Goal: Task Accomplishment & Management: Use online tool/utility

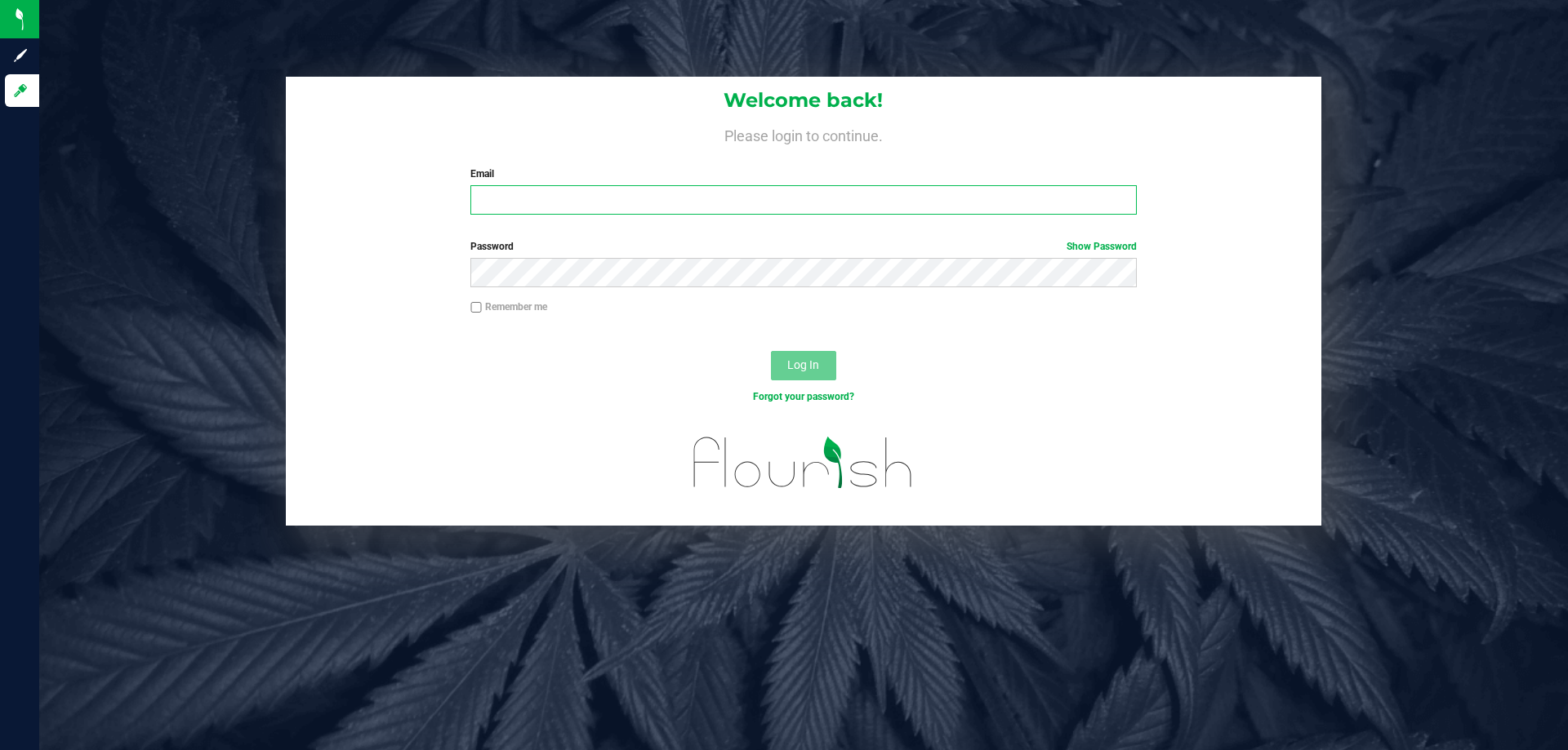
click at [664, 211] on input "Email" at bounding box center [804, 200] width 666 height 30
type input "[EMAIL_ADDRESS][DOMAIN_NAME]"
click at [771, 351] on button "Log In" at bounding box center [803, 366] width 66 height 30
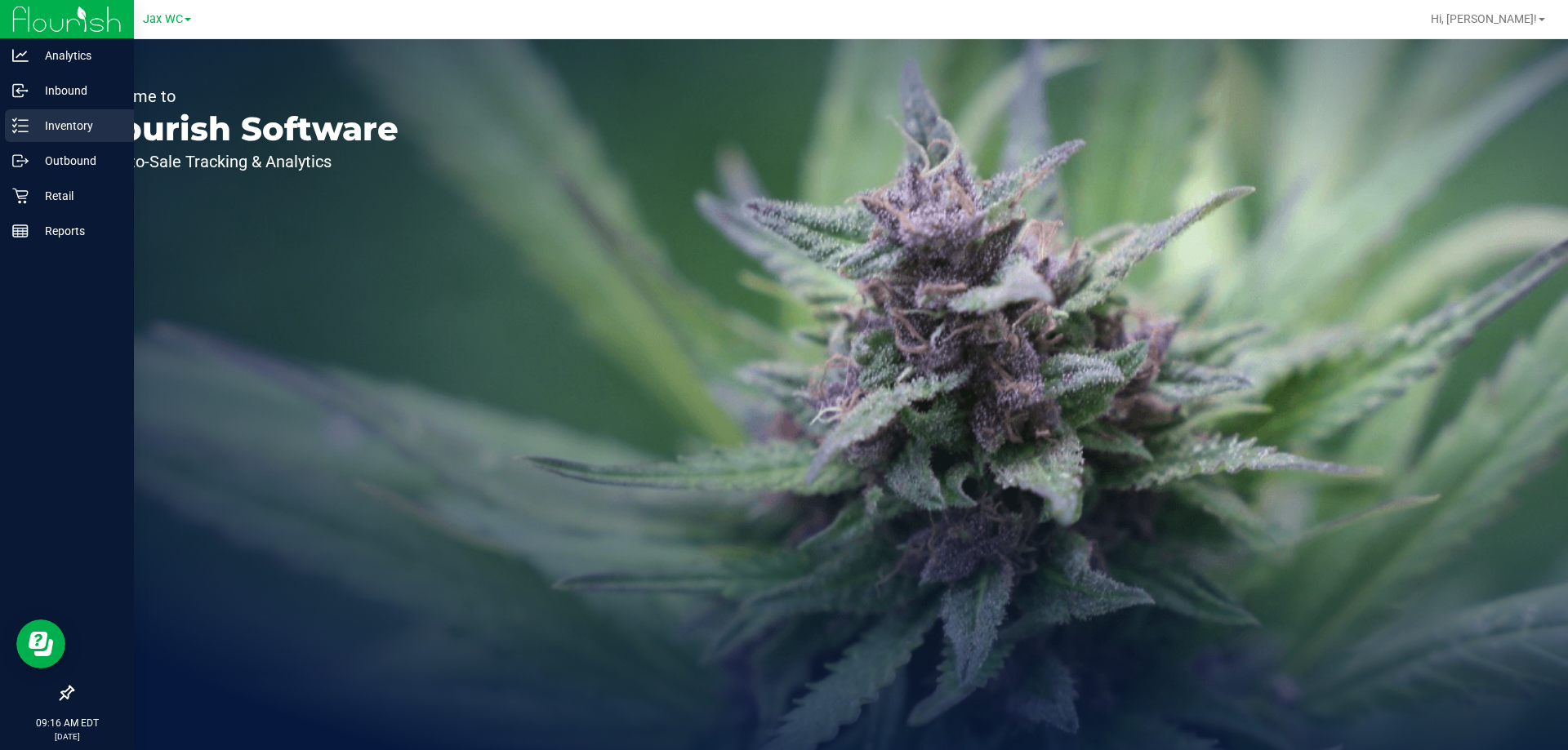
click at [59, 122] on p "Inventory" at bounding box center [78, 125] width 98 height 19
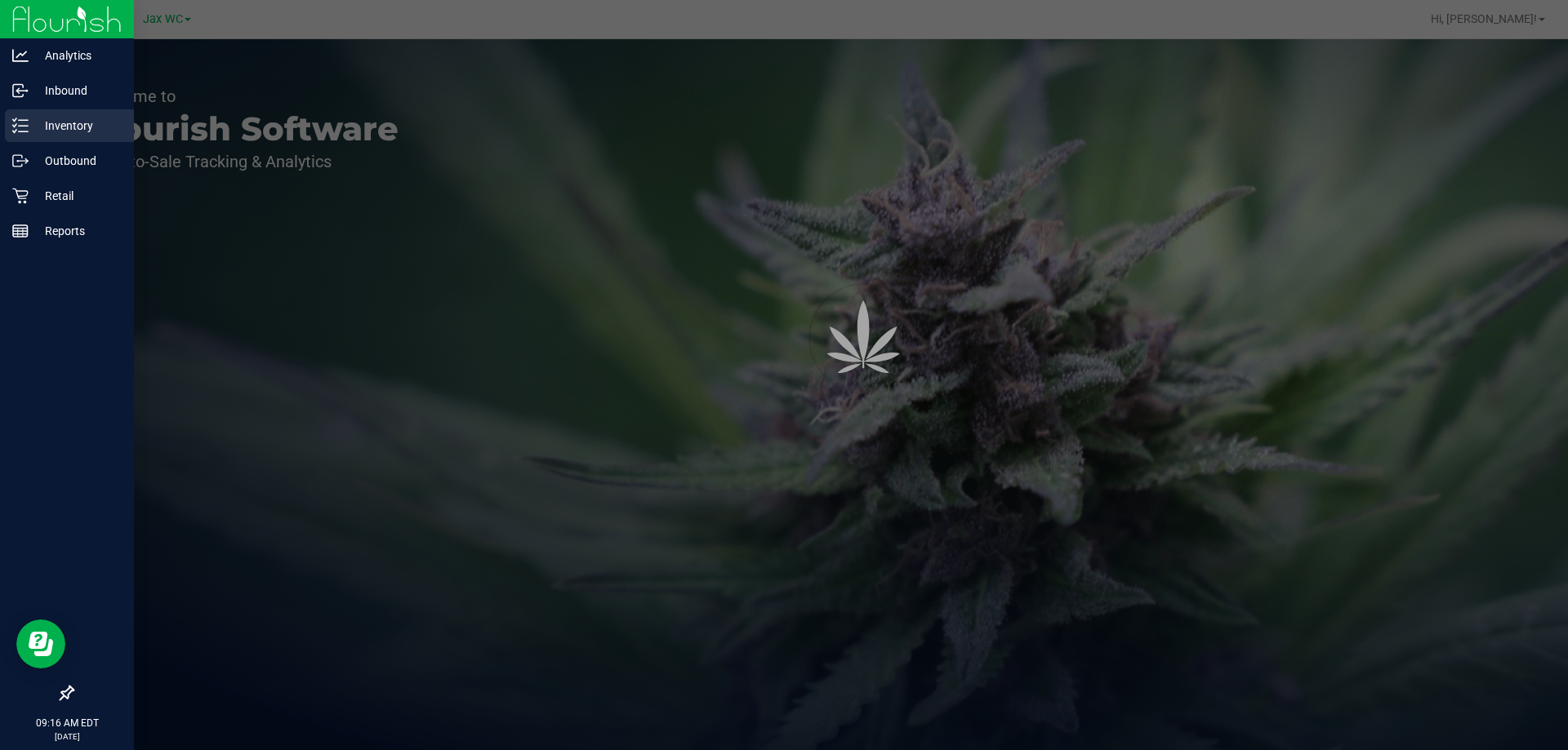
click at [59, 122] on p "Inventory" at bounding box center [78, 125] width 98 height 19
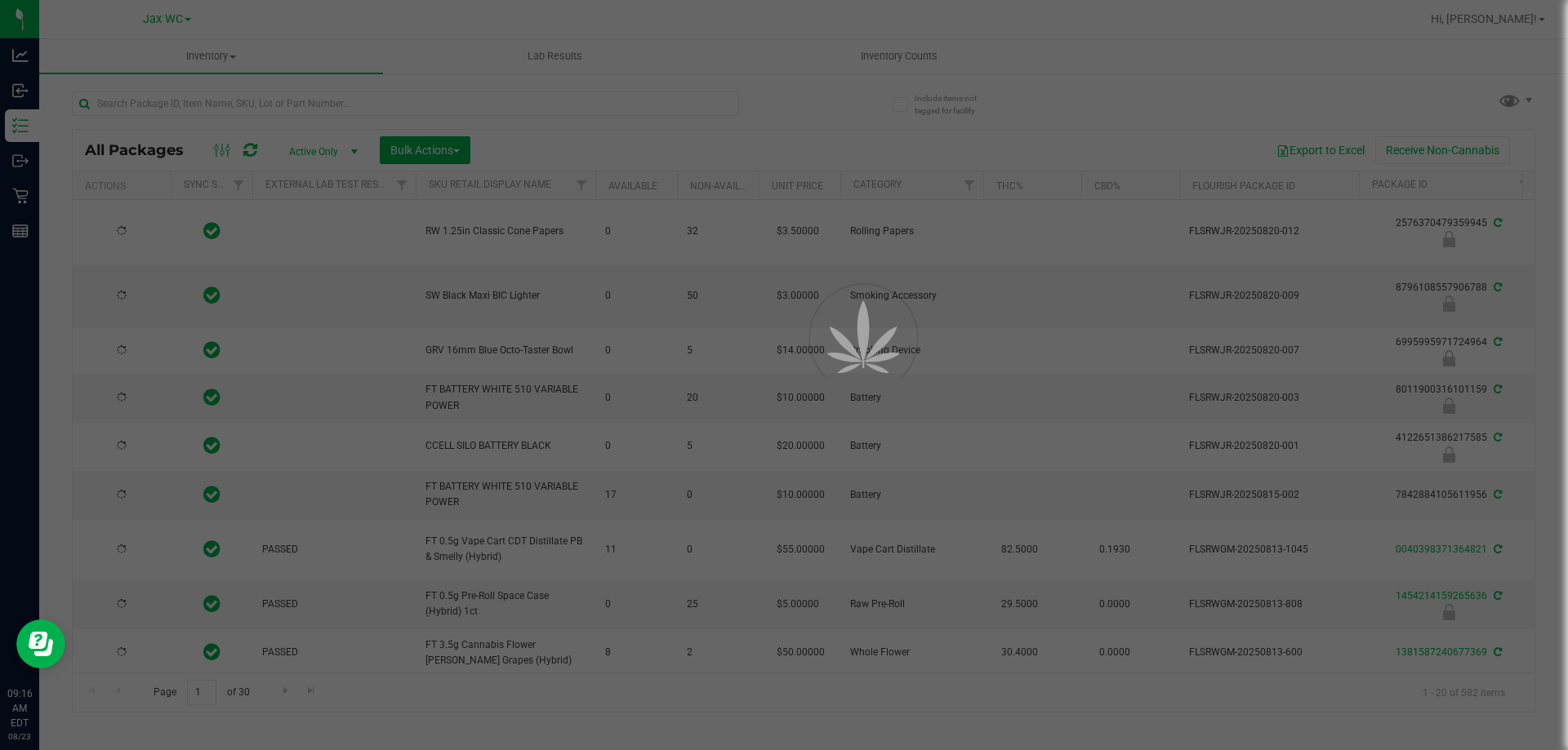
click at [278, 94] on div at bounding box center [784, 375] width 1568 height 750
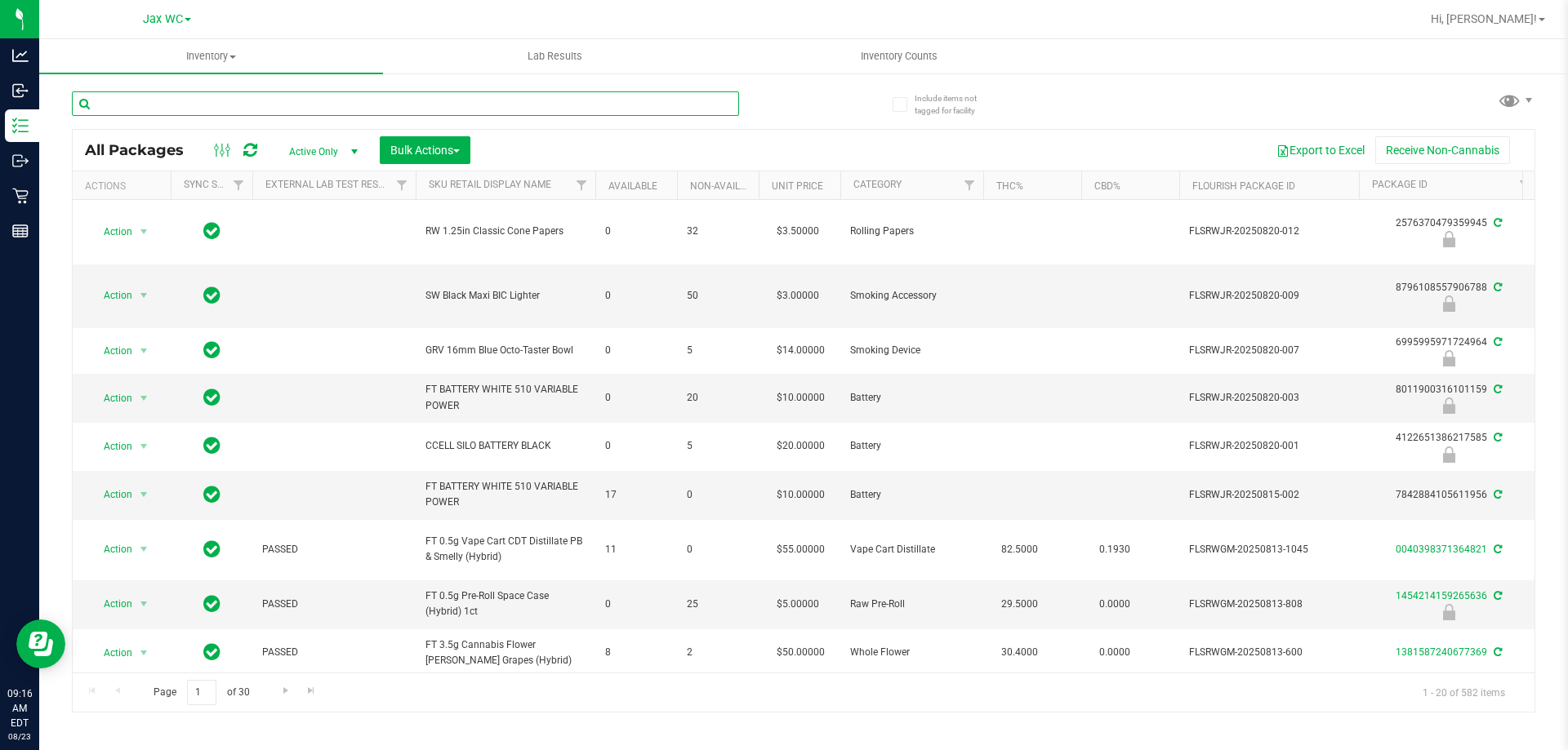
click at [278, 96] on input "text" at bounding box center [405, 104] width 667 height 24
type input "6393596170177937"
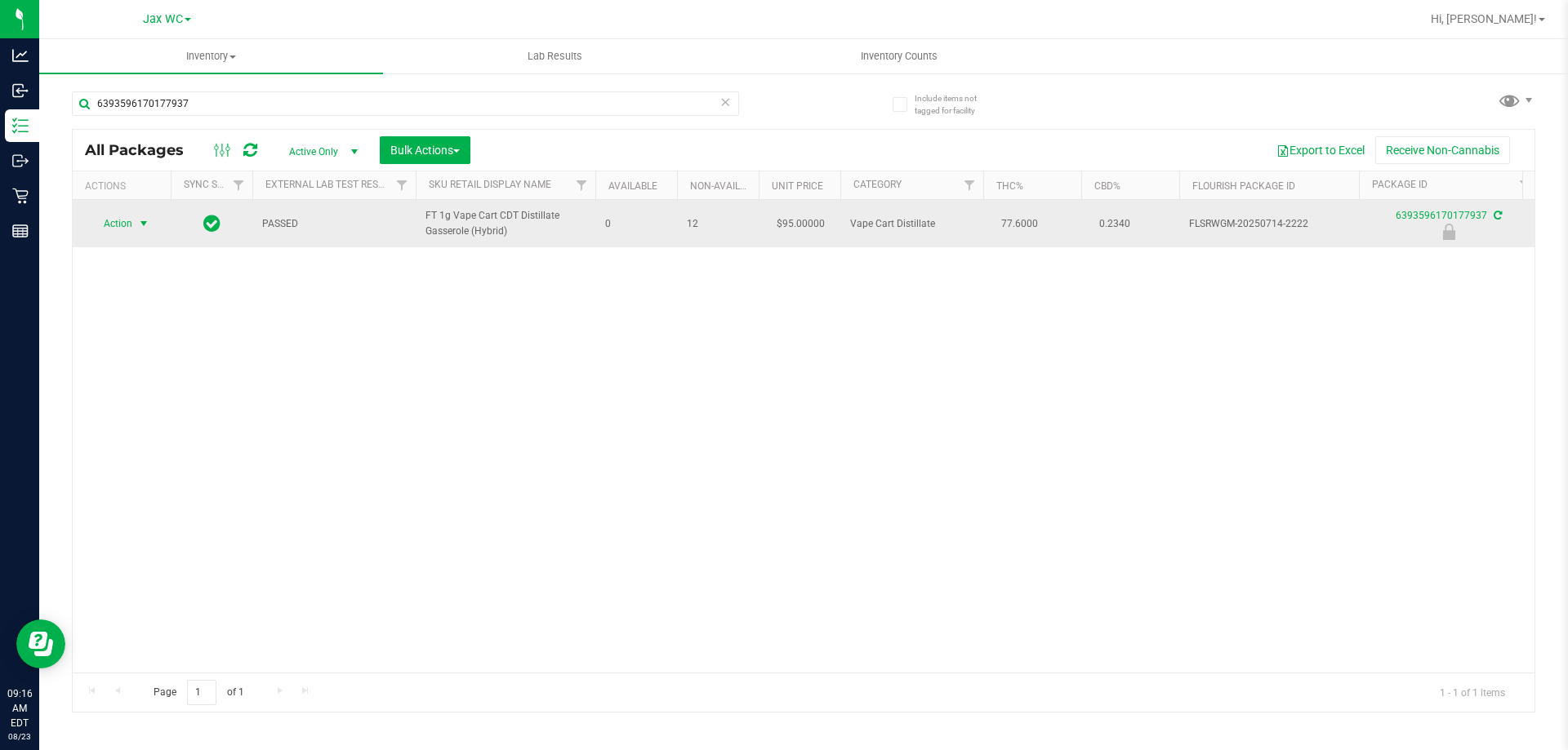
click at [127, 221] on span "Action" at bounding box center [111, 224] width 44 height 23
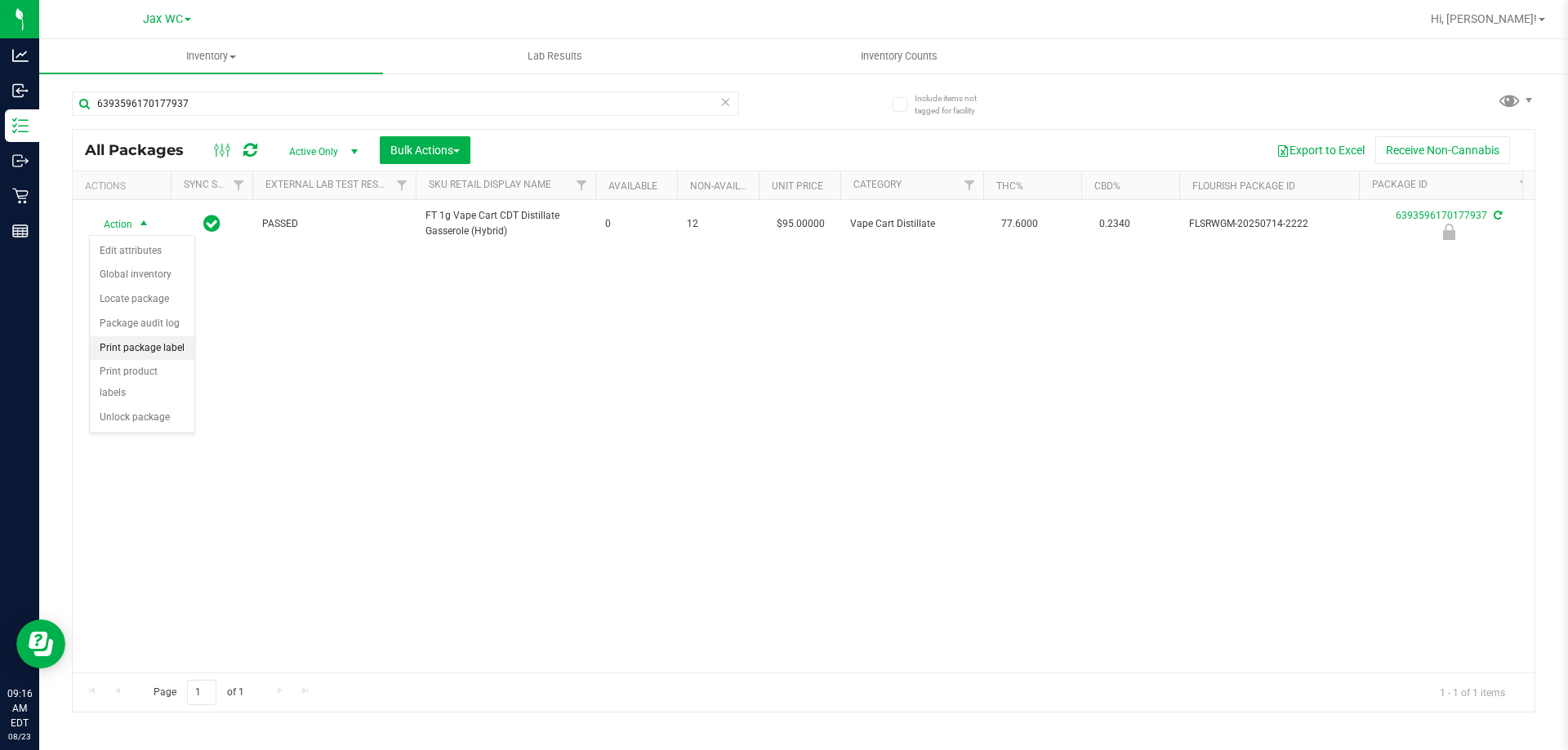
click at [150, 345] on li "Print package label" at bounding box center [142, 349] width 105 height 24
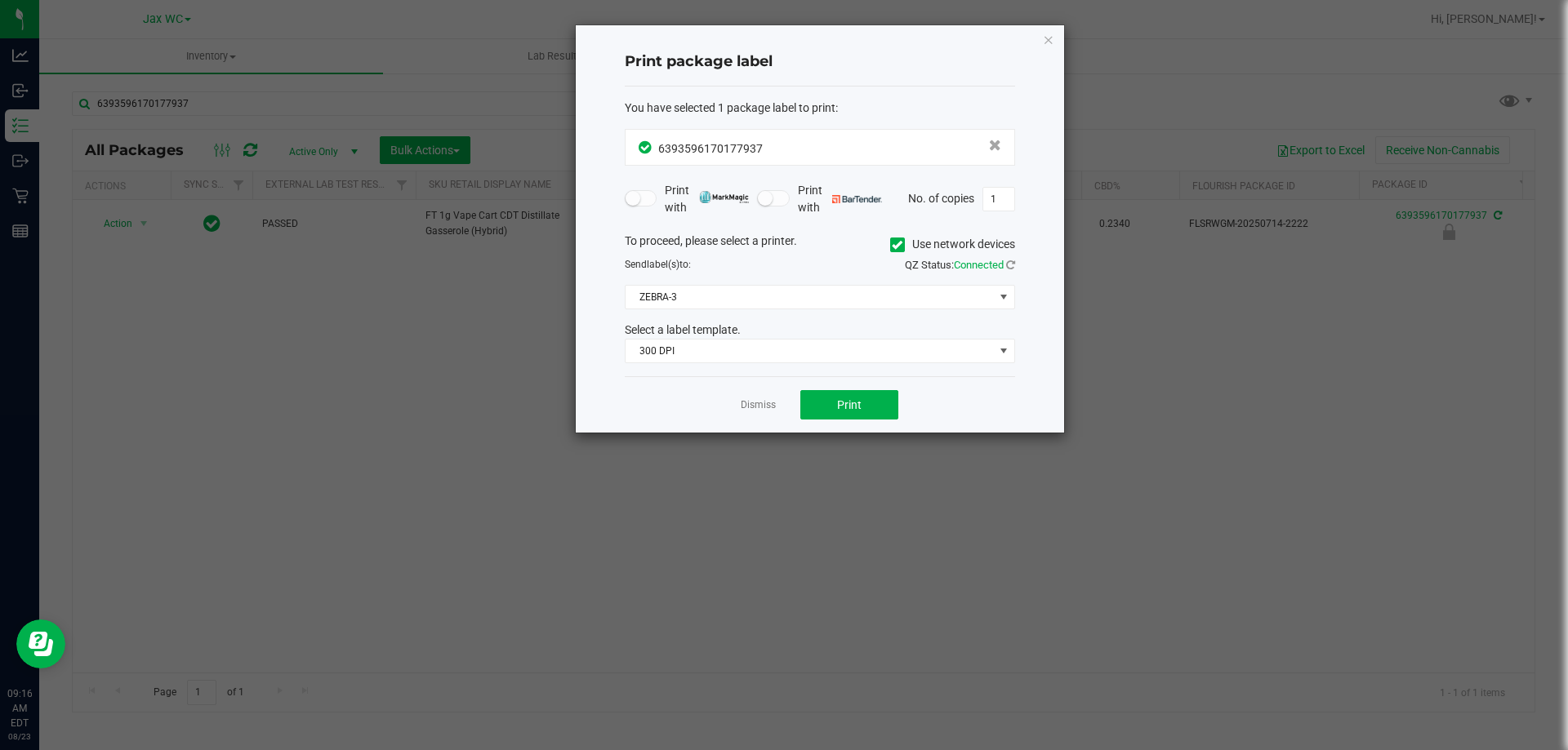
click at [754, 277] on div "To proceed, please select a printer. Use network devices Send label(s) to: QZ S…" at bounding box center [820, 299] width 390 height 131
click at [747, 290] on span "ZEBRA-3" at bounding box center [809, 297] width 368 height 23
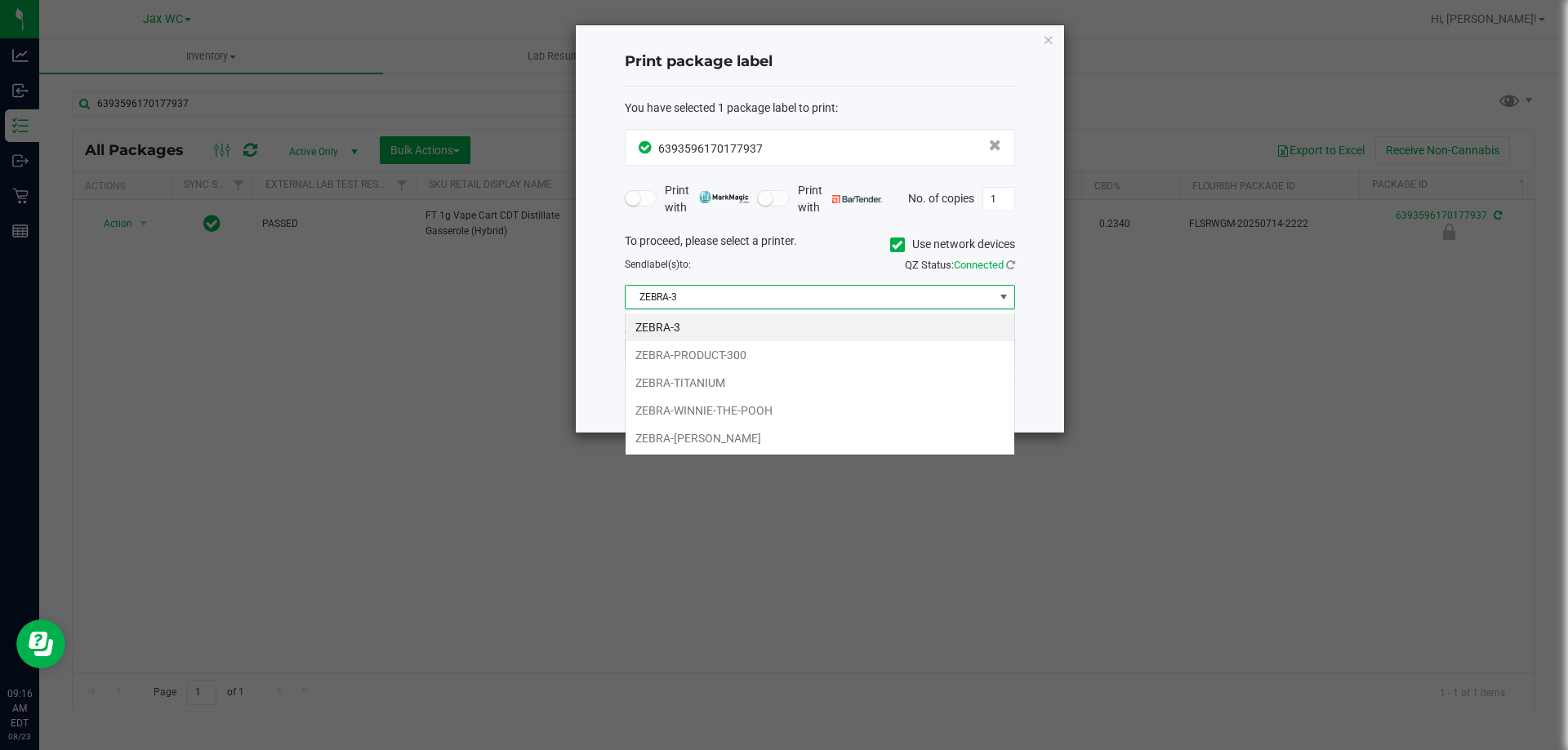
scroll to position [24, 390]
click at [698, 407] on li "ZEBRA-WINNIE-THE-POOH" at bounding box center [820, 411] width 389 height 28
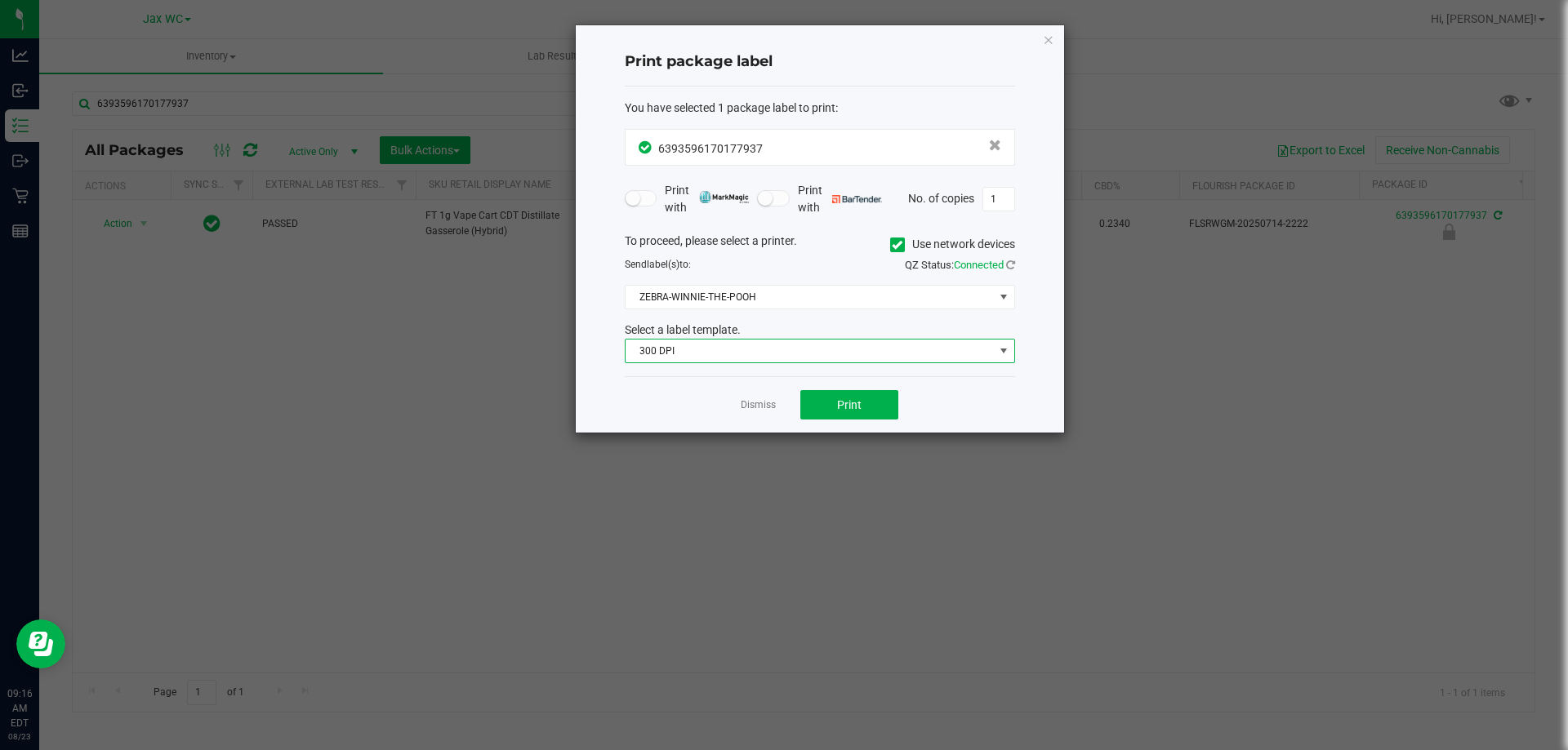
click at [703, 350] on span "300 DPI" at bounding box center [809, 350] width 368 height 23
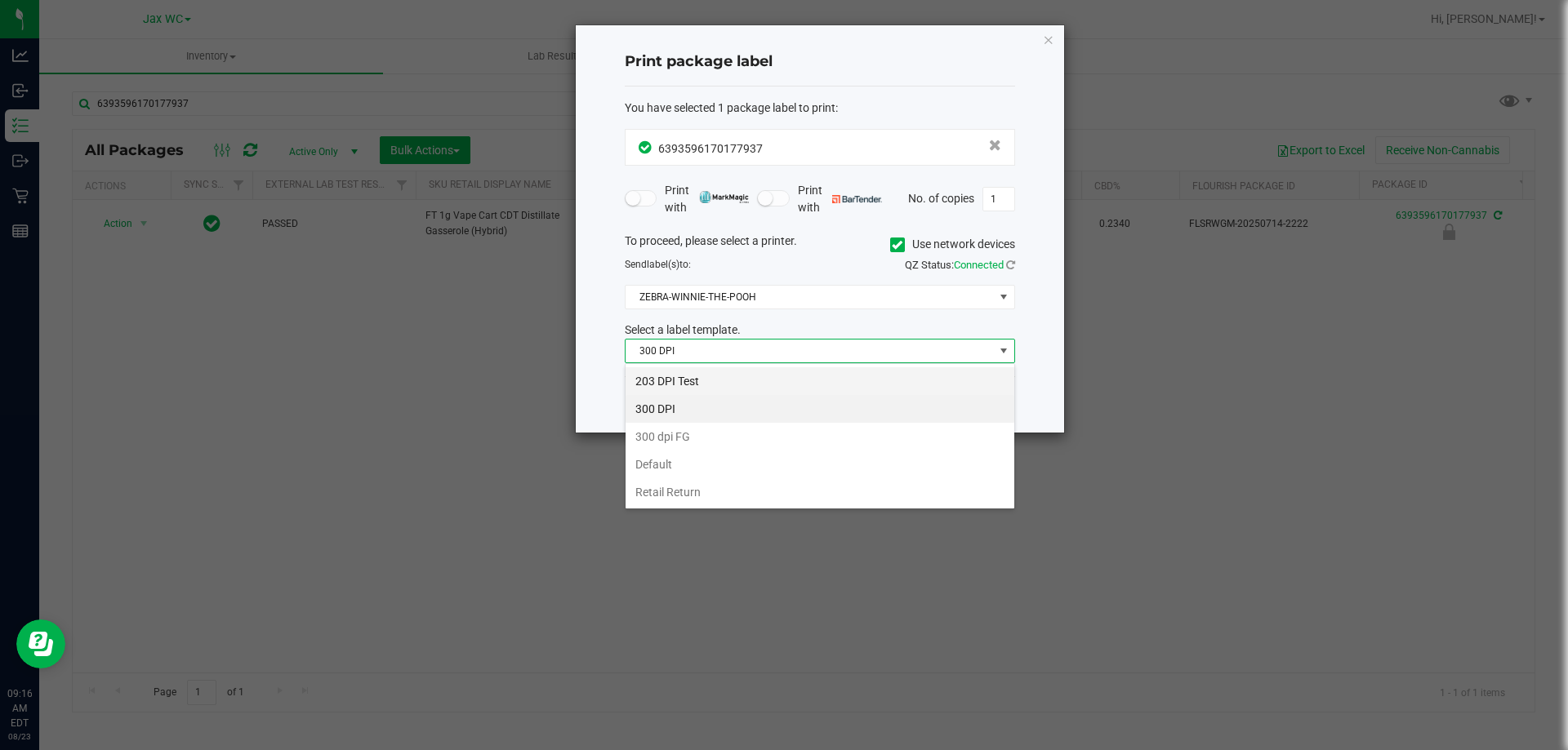
click at [691, 376] on li "203 DPI Test" at bounding box center [820, 381] width 389 height 28
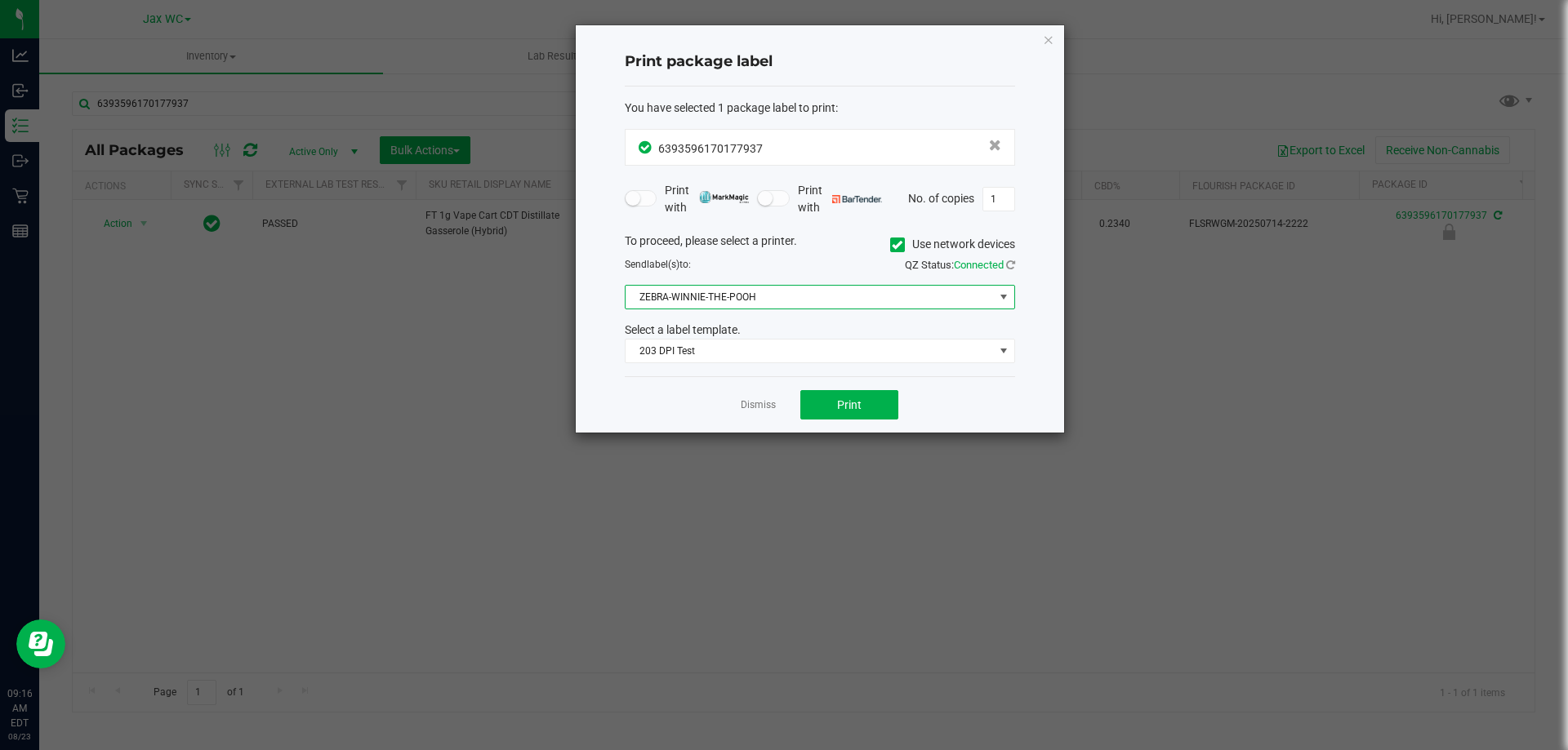
click at [782, 293] on span "ZEBRA-WINNIE-THE-POOH" at bounding box center [809, 297] width 368 height 23
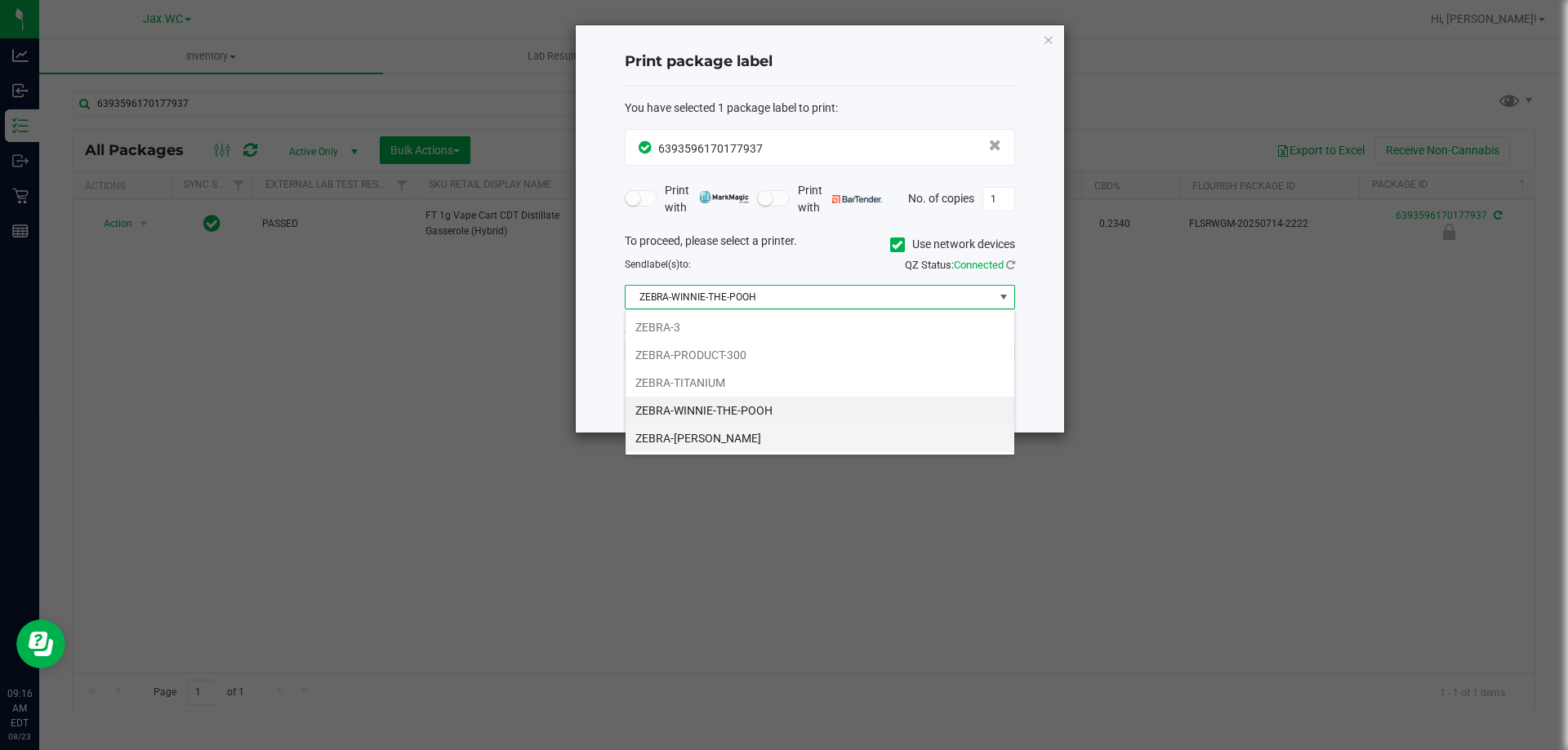
click at [736, 437] on li "ZEBRA-[PERSON_NAME]" at bounding box center [820, 438] width 389 height 28
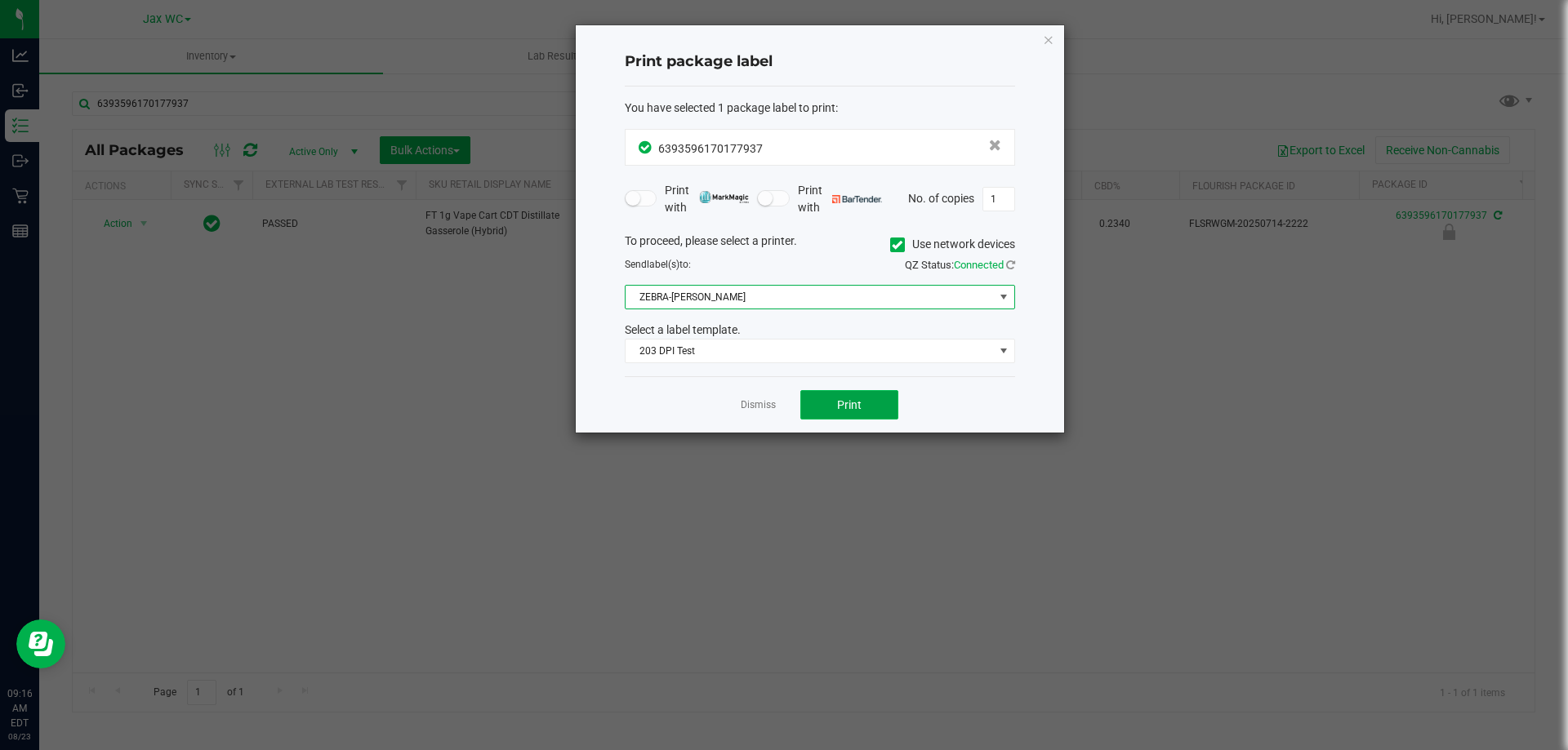
click at [844, 418] on button "Print" at bounding box center [849, 405] width 98 height 30
drag, startPoint x: 699, startPoint y: 38, endPoint x: 1048, endPoint y: 45, distance: 349.1
click at [1043, 43] on icon "button" at bounding box center [1048, 39] width 11 height 19
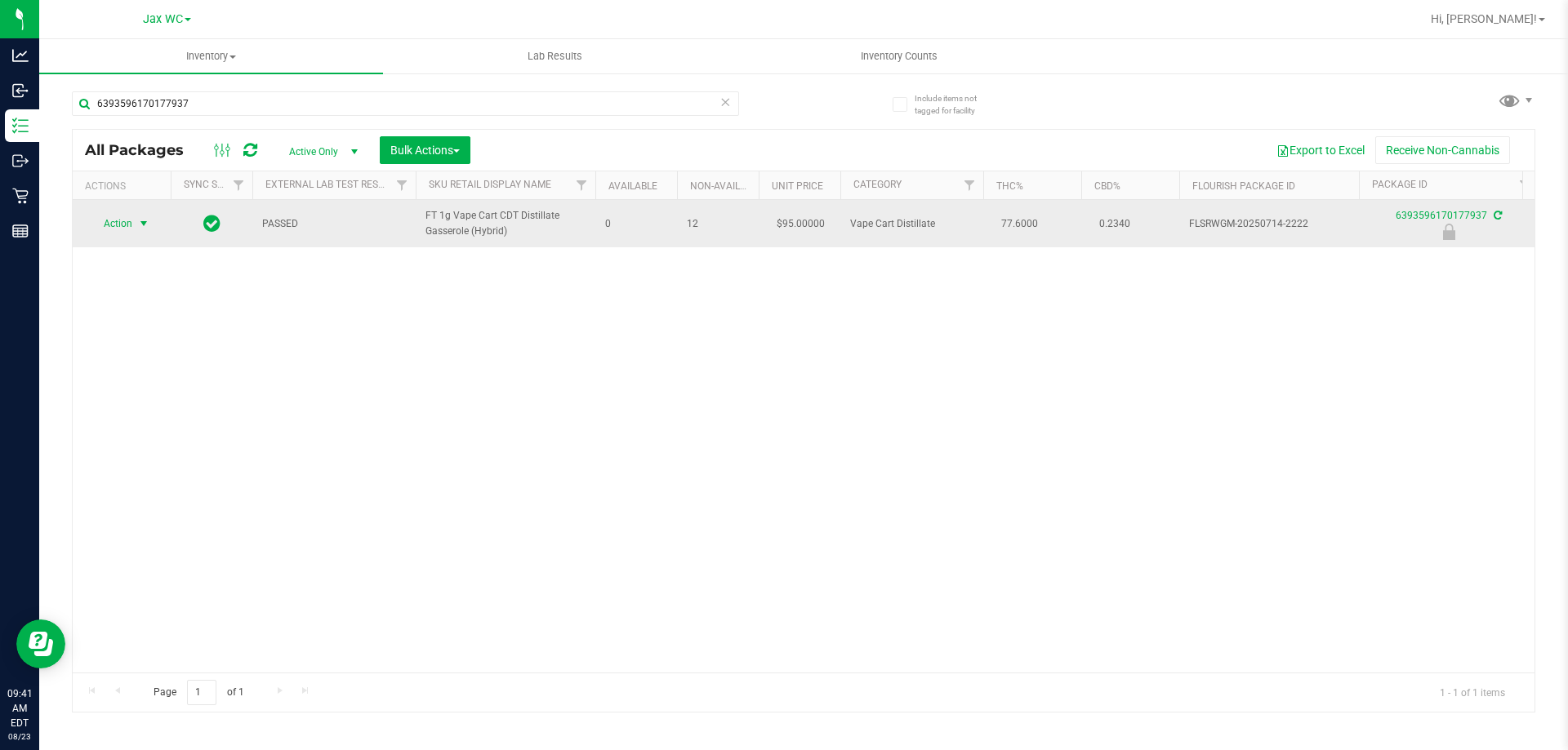
click at [134, 213] on span "select" at bounding box center [144, 224] width 20 height 23
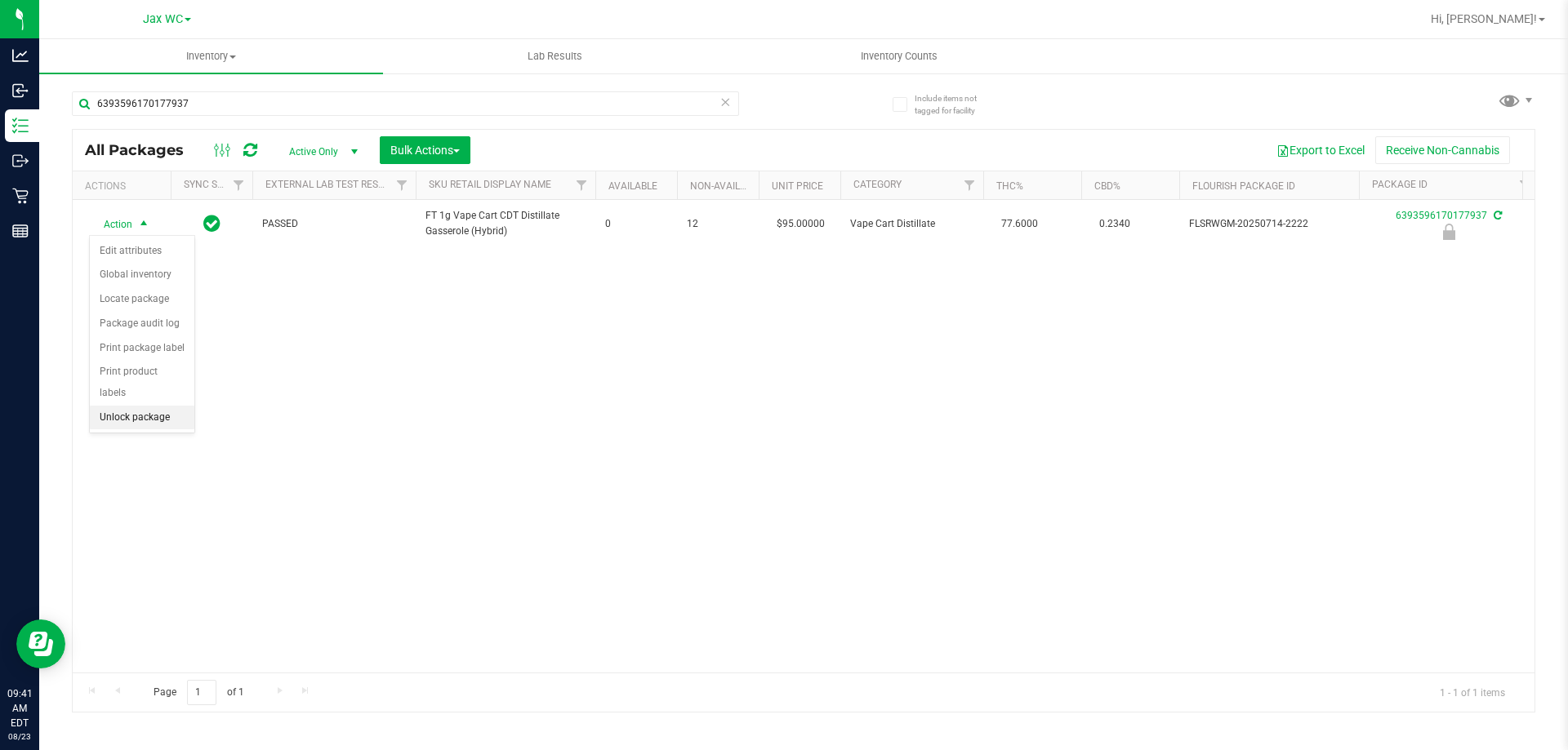
click at [151, 406] on li "Unlock package" at bounding box center [142, 418] width 105 height 24
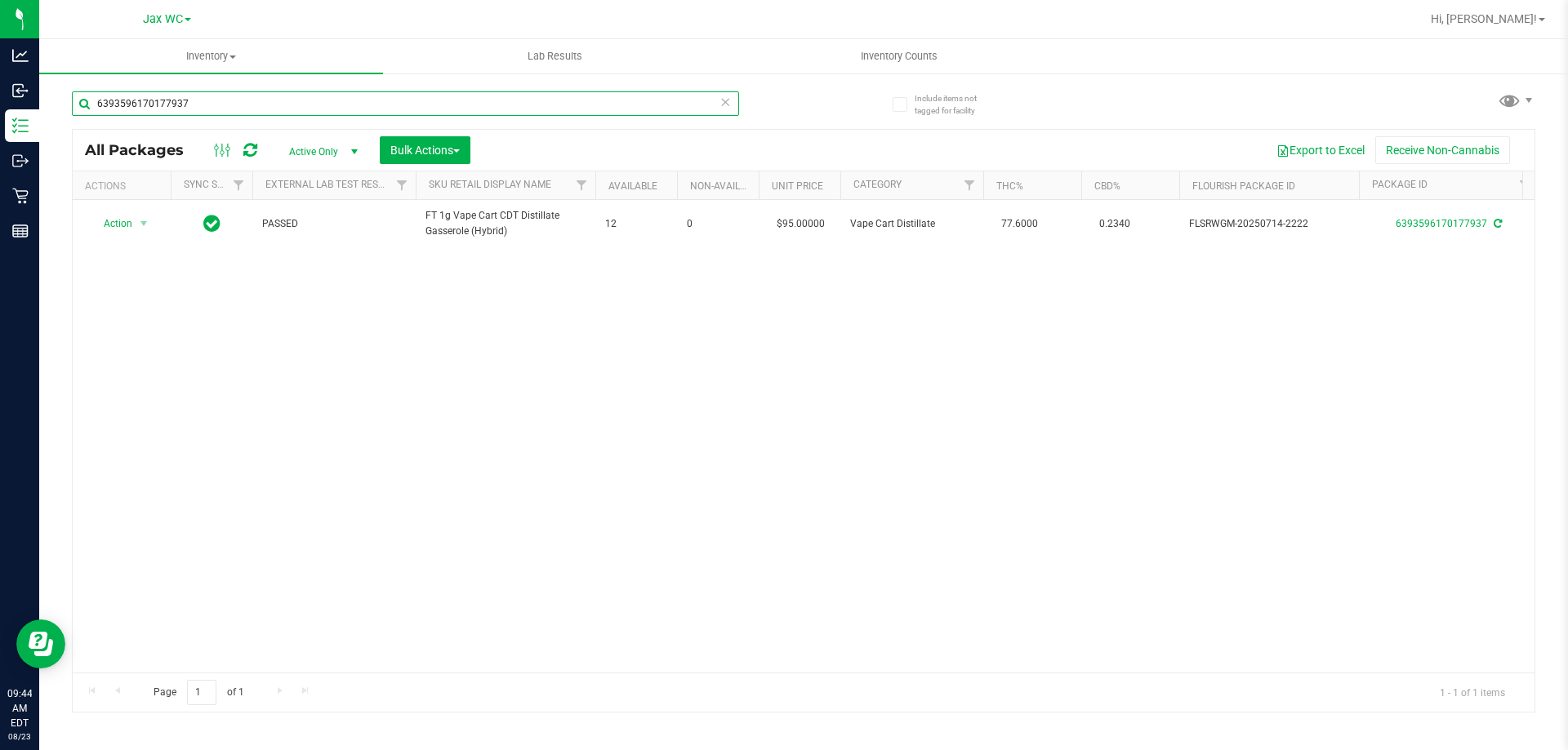
drag, startPoint x: 189, startPoint y: 105, endPoint x: 53, endPoint y: 101, distance: 136.1
click at [53, 101] on div "Include items not tagged for facility 6393596170177937 All Packages Active Only…" at bounding box center [803, 321] width 1529 height 498
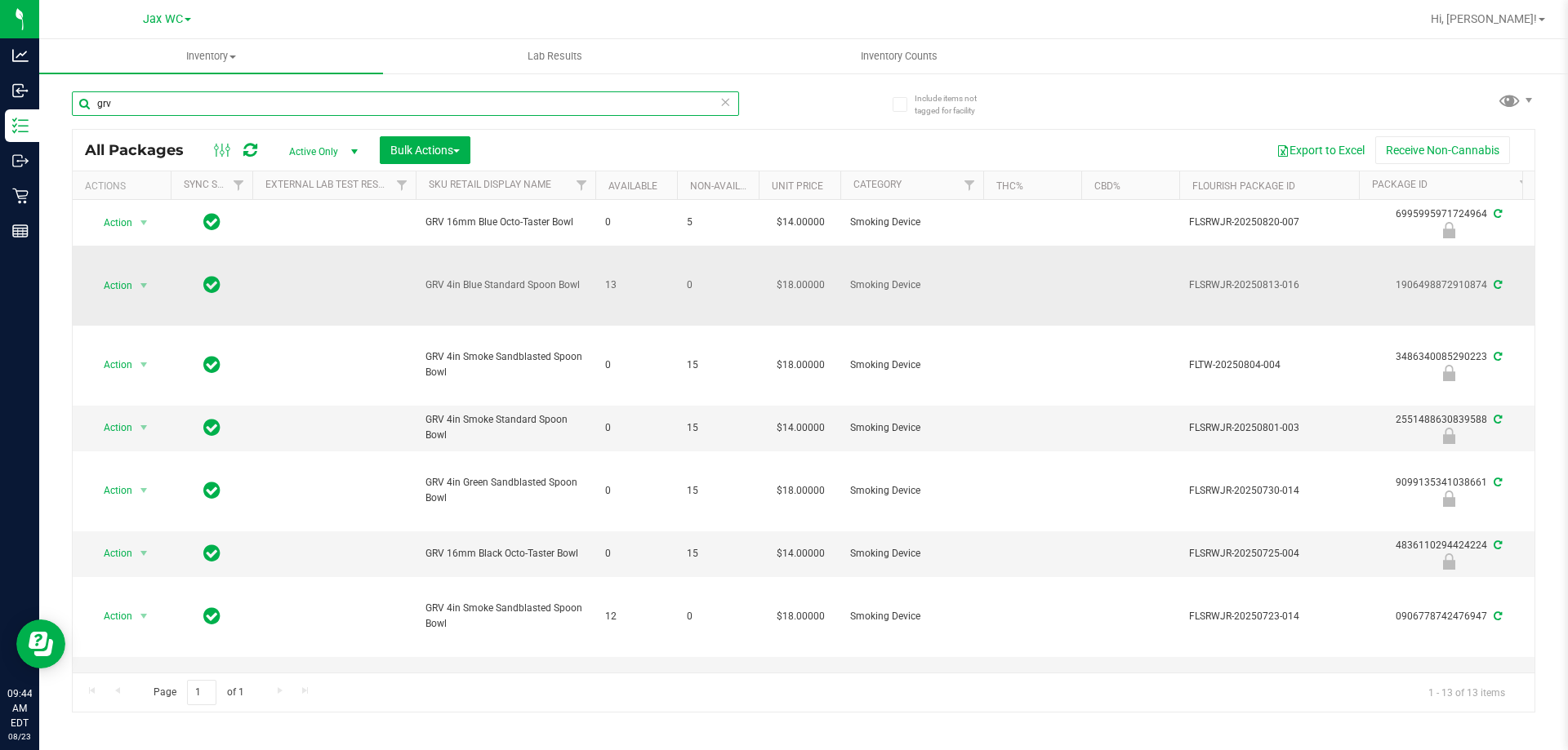
type input "grv"
click at [118, 289] on span "Action" at bounding box center [111, 286] width 44 height 23
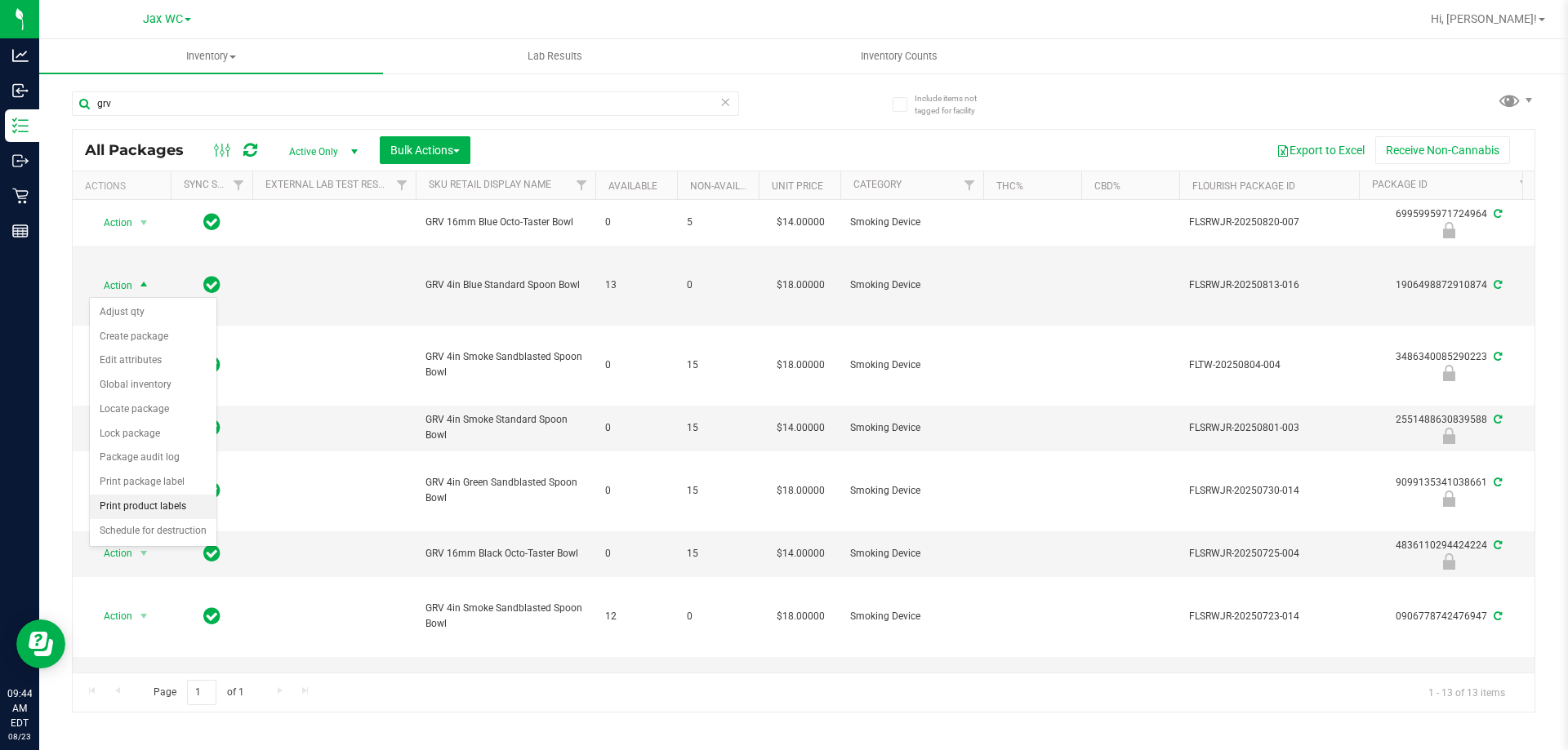
click at [154, 505] on li "Print product labels" at bounding box center [153, 507] width 127 height 24
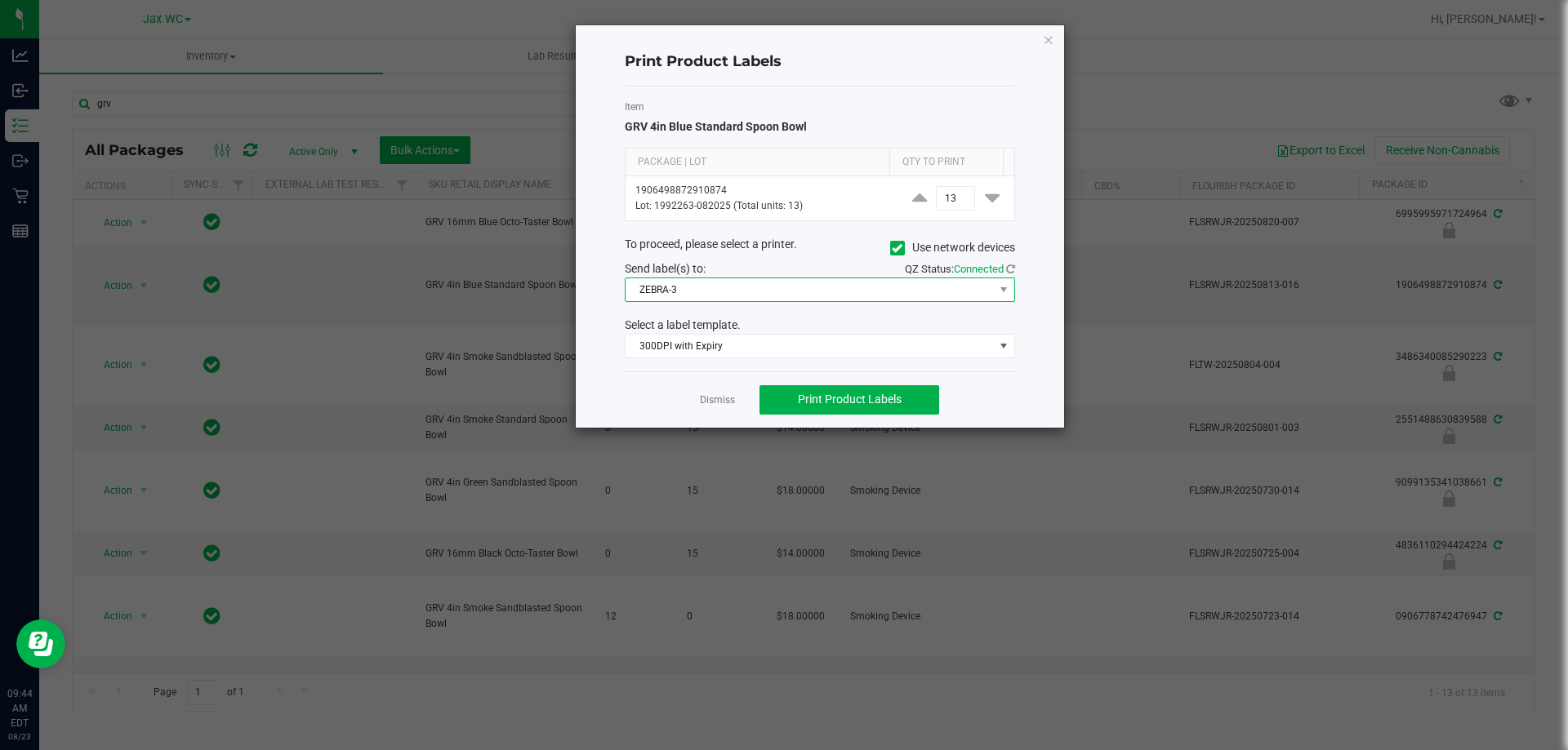
click at [738, 294] on span "ZEBRA-3" at bounding box center [809, 289] width 368 height 23
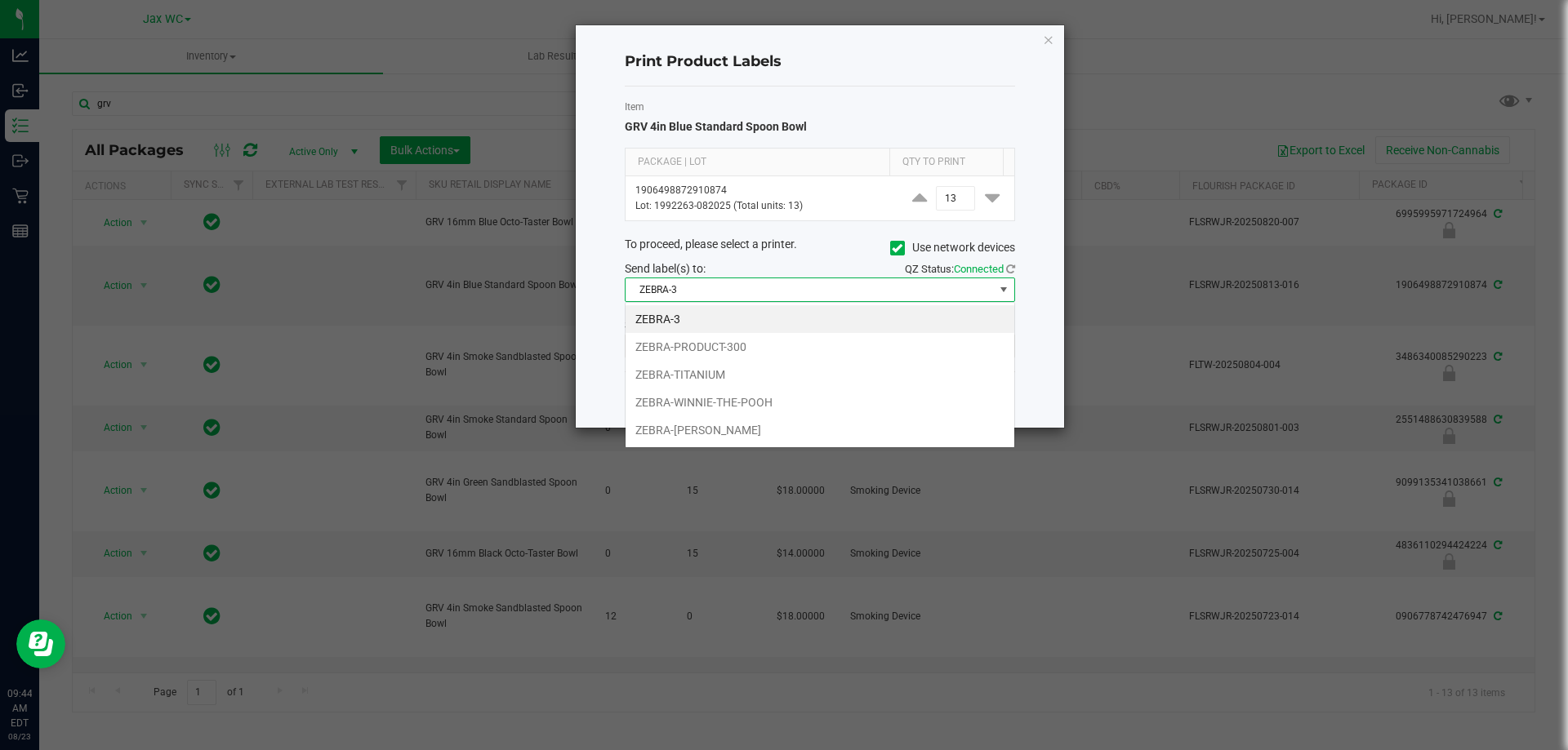
scroll to position [24, 390]
click at [698, 344] on li "ZEBRA-PRODUCT-300" at bounding box center [820, 347] width 389 height 28
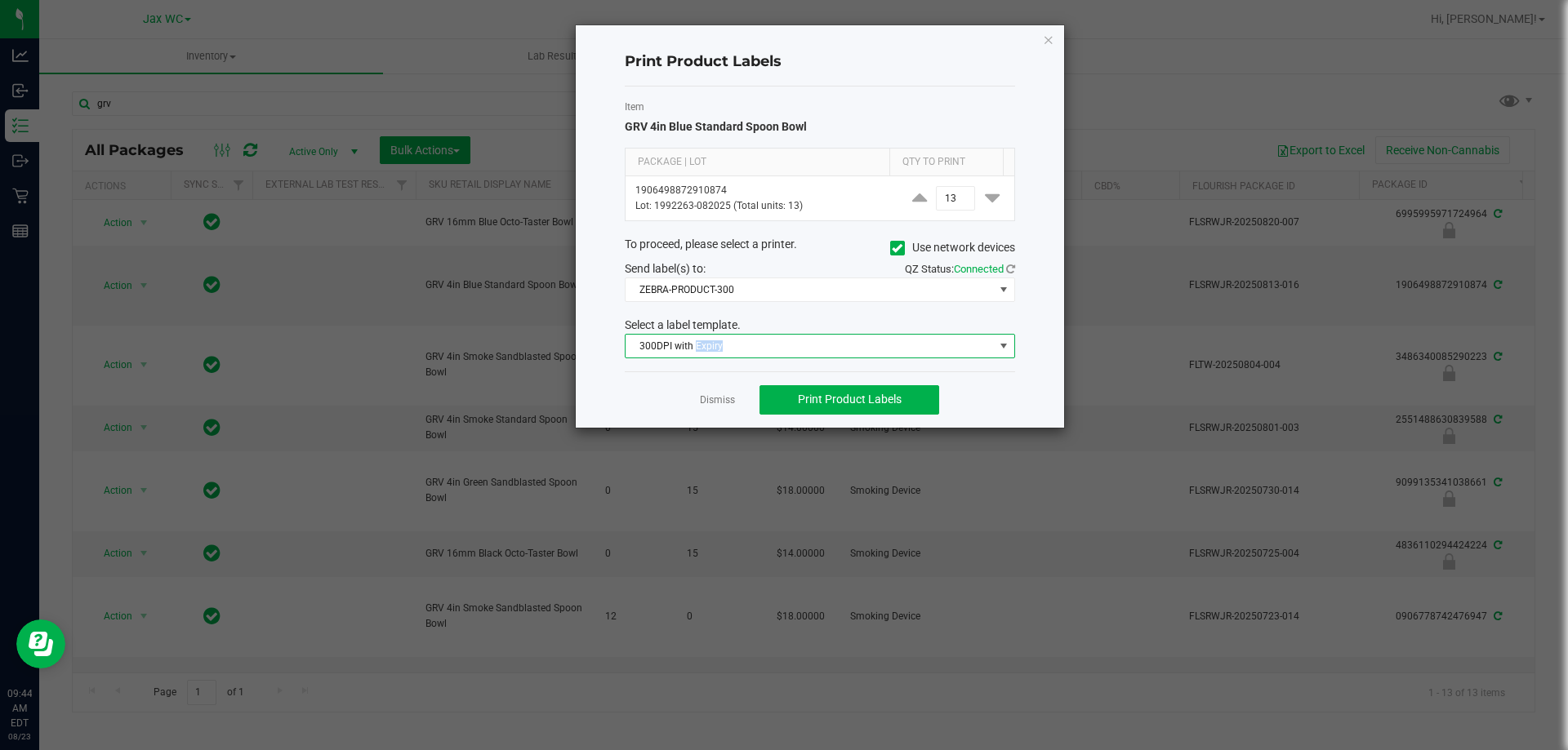
click at [698, 344] on span "300DPI with Expiry" at bounding box center [809, 346] width 368 height 23
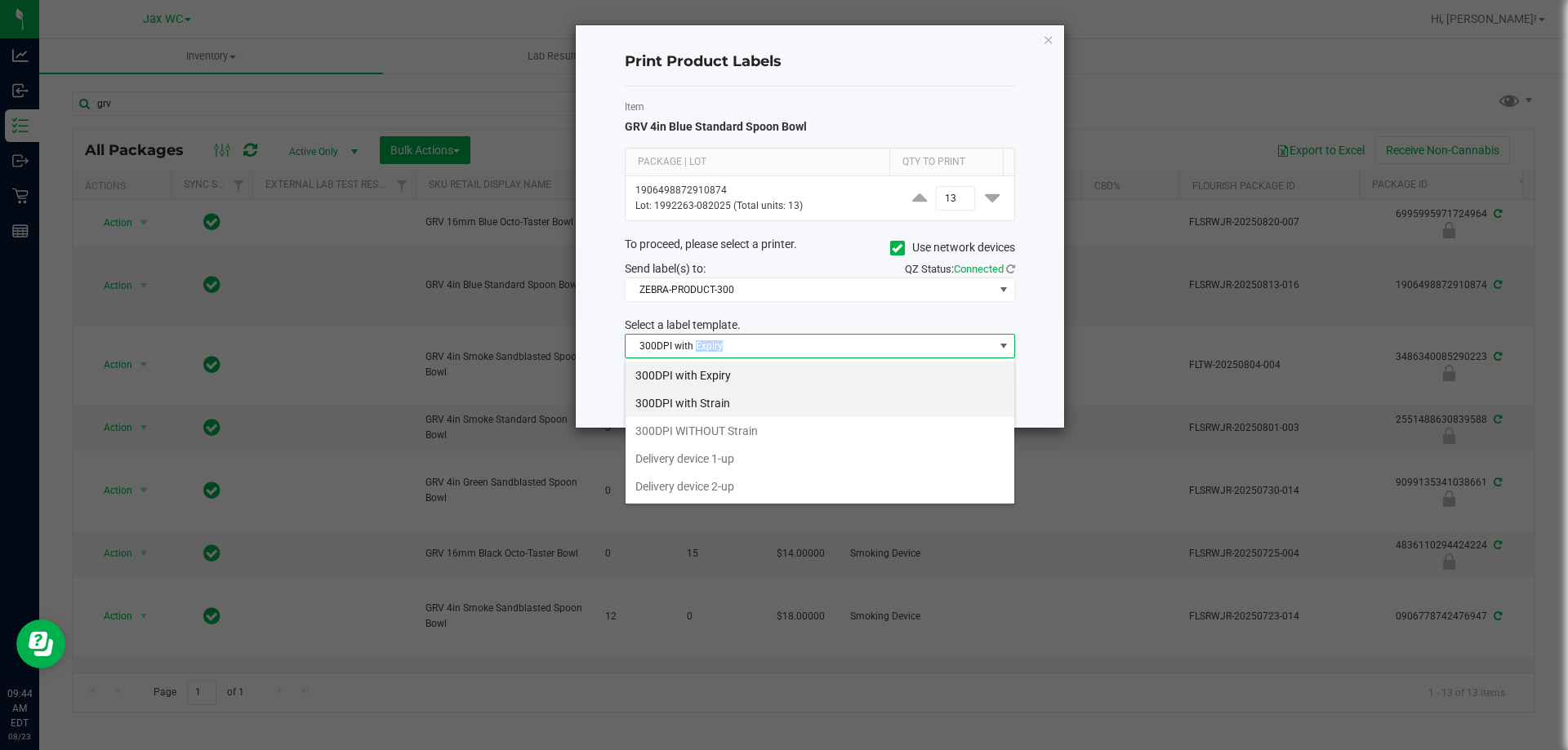
click at [680, 404] on li "300DPI with Strain" at bounding box center [820, 403] width 389 height 28
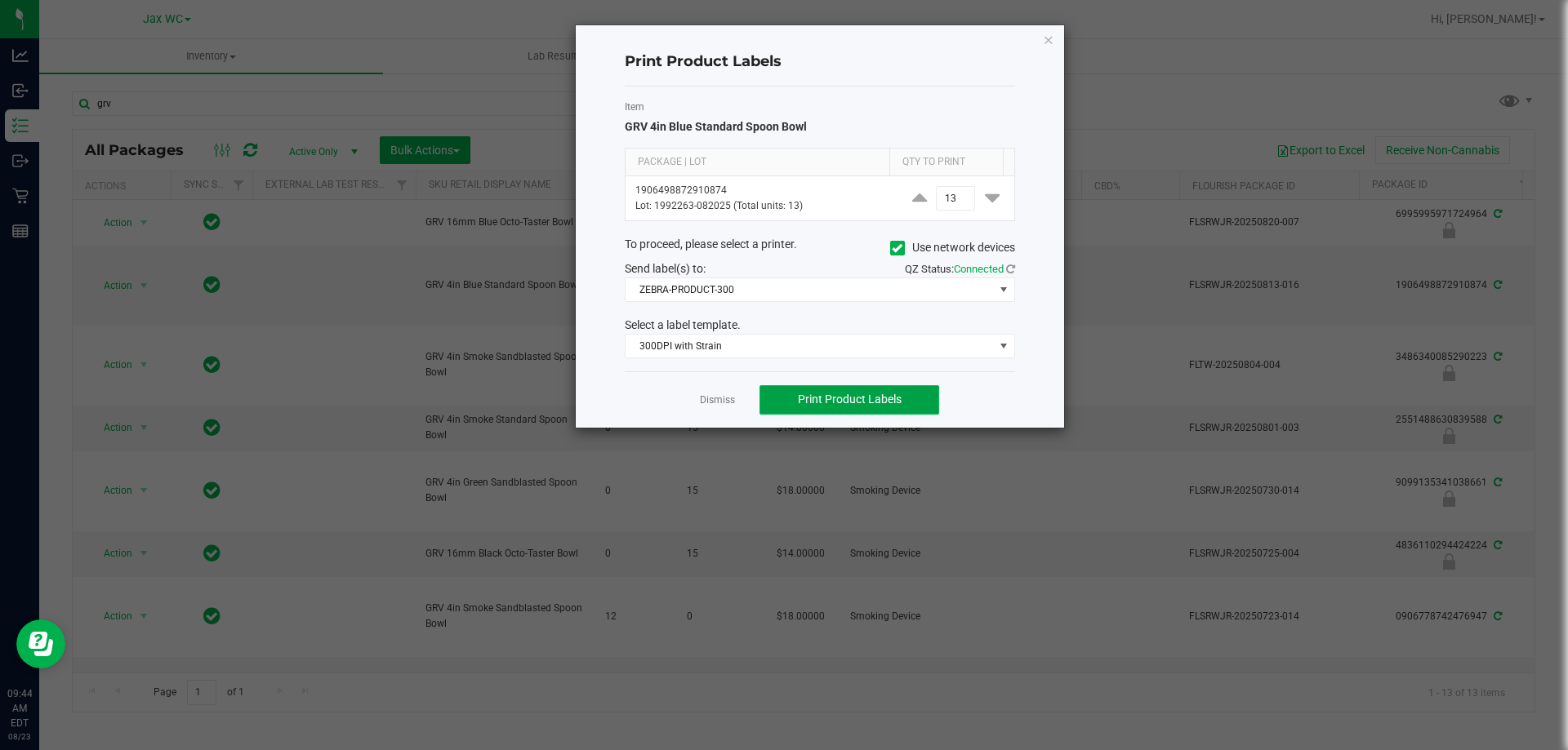
click at [809, 388] on button "Print Product Labels" at bounding box center [849, 400] width 179 height 30
click at [724, 397] on link "Dismiss" at bounding box center [718, 400] width 35 height 14
